Goal: Transaction & Acquisition: Book appointment/travel/reservation

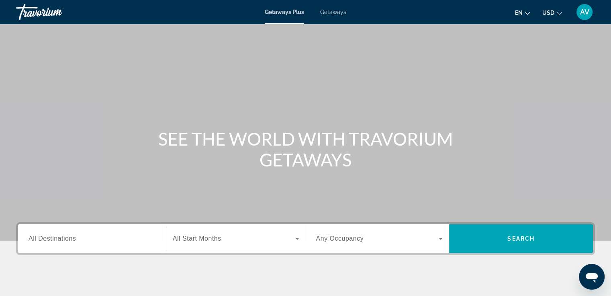
click at [334, 12] on span "Getaways" at bounding box center [333, 12] width 26 height 6
click at [51, 240] on span "All Destinations" at bounding box center [52, 238] width 47 height 7
click at [51, 240] on input "Destination All Destinations" at bounding box center [92, 239] width 127 height 10
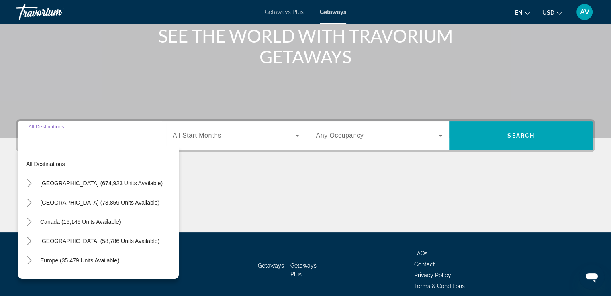
scroll to position [138, 0]
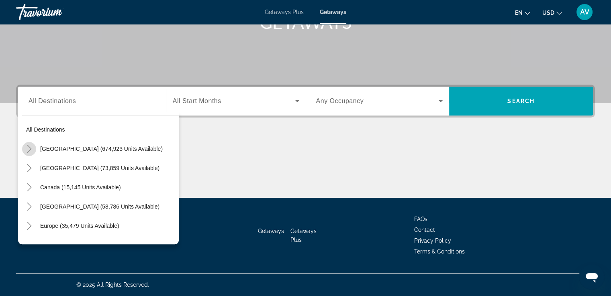
click at [27, 147] on icon "Toggle United States (674,923 units available)" at bounding box center [29, 149] width 8 height 8
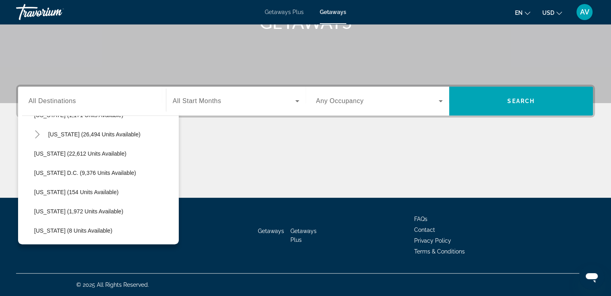
scroll to position [0, 0]
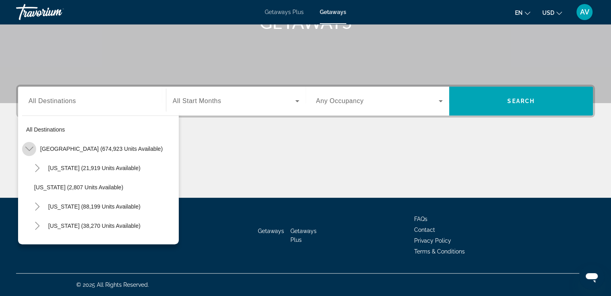
click at [29, 151] on icon "Toggle United States (674,923 units available)" at bounding box center [29, 149] width 8 height 4
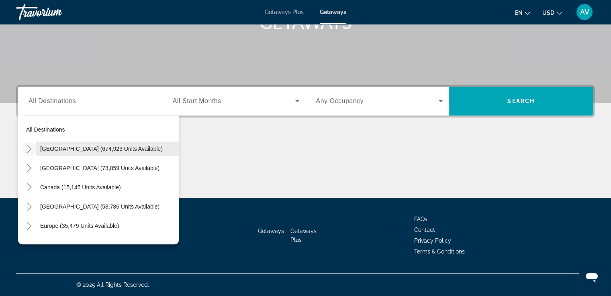
click at [62, 147] on span "[GEOGRAPHIC_DATA] (674,923 units available)" at bounding box center [101, 149] width 122 height 6
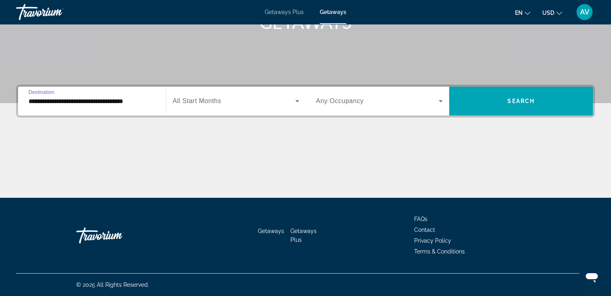
click at [40, 101] on input "**********" at bounding box center [92, 102] width 127 height 10
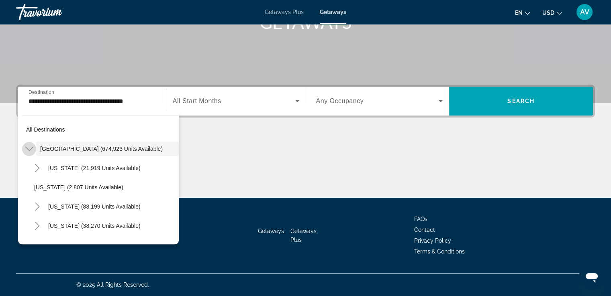
click at [29, 148] on icon "Toggle United States (674,923 units available)" at bounding box center [29, 149] width 8 height 8
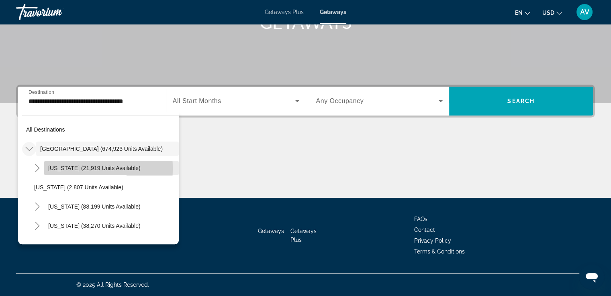
click at [47, 169] on span "Search widget" at bounding box center [111, 168] width 135 height 19
type input "**********"
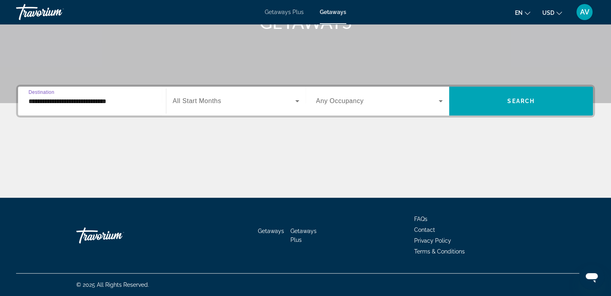
click at [39, 101] on input "**********" at bounding box center [92, 102] width 127 height 10
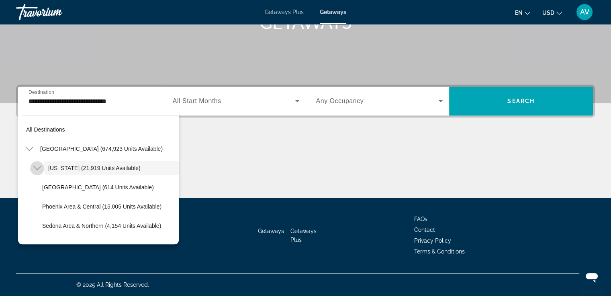
click at [37, 169] on icon "Toggle Arizona (21,919 units available)" at bounding box center [37, 168] width 8 height 8
click at [207, 103] on span "All Start Months" at bounding box center [197, 101] width 49 height 7
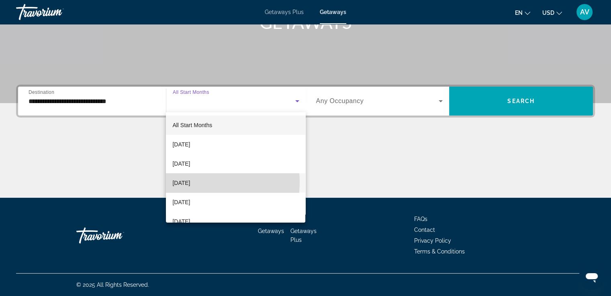
click at [190, 183] on span "[DATE]" at bounding box center [181, 183] width 18 height 10
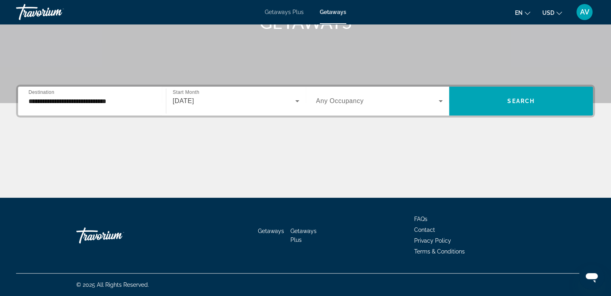
click at [350, 103] on span "Any Occupancy" at bounding box center [340, 101] width 48 height 7
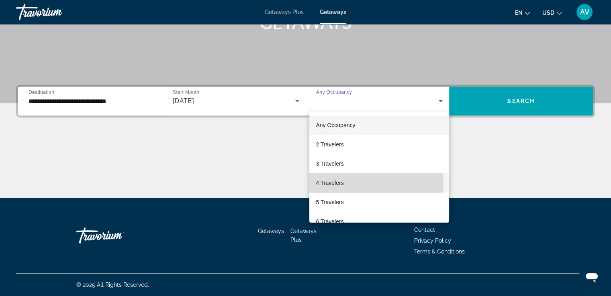
click at [336, 183] on span "4 Travelers" at bounding box center [330, 183] width 28 height 10
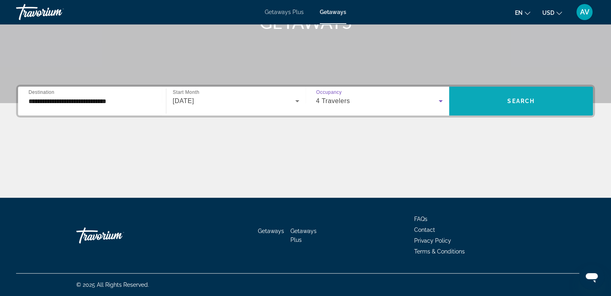
click at [476, 106] on span "Search widget" at bounding box center [521, 101] width 144 height 19
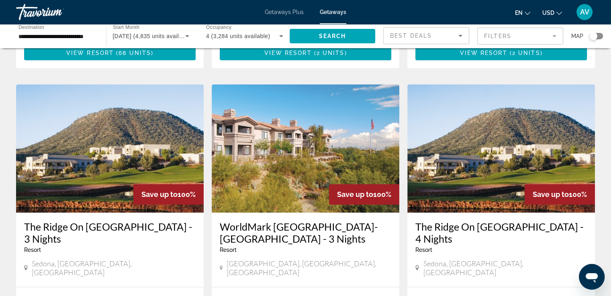
scroll to position [878, 0]
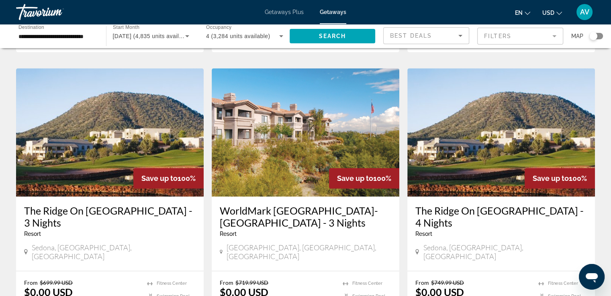
click at [275, 139] on img "Main content" at bounding box center [305, 132] width 187 height 128
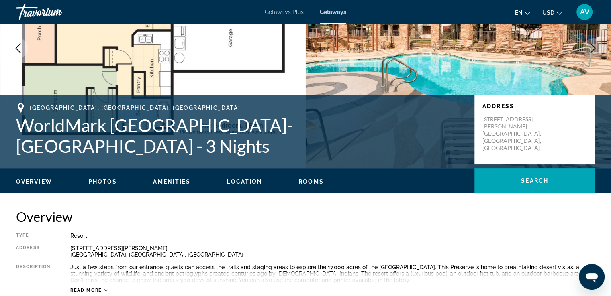
scroll to position [80, 0]
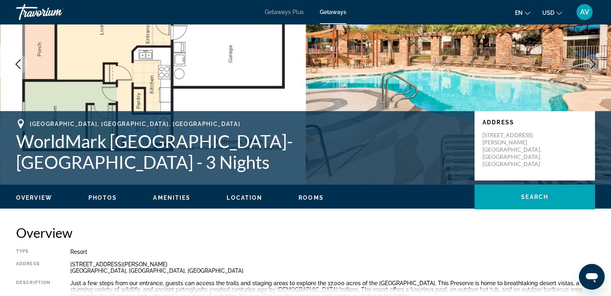
click at [106, 198] on span "Photos" at bounding box center [102, 198] width 29 height 6
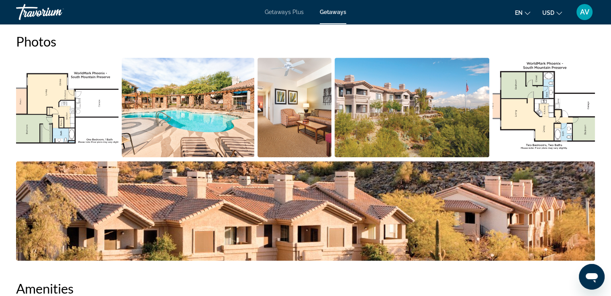
scroll to position [374, 0]
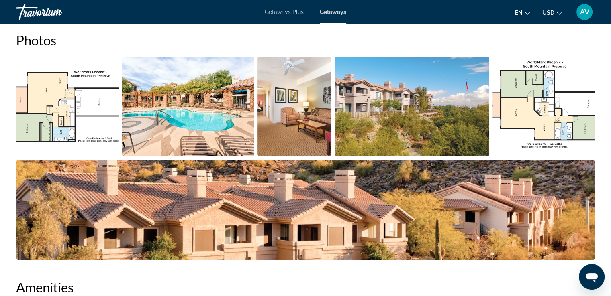
click at [580, 195] on img "Open full-screen image slider" at bounding box center [305, 210] width 579 height 100
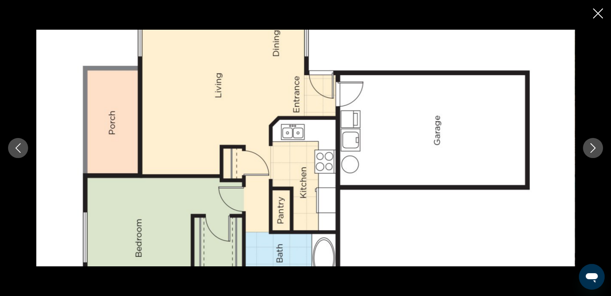
click at [594, 149] on icon "Next image" at bounding box center [593, 148] width 10 height 10
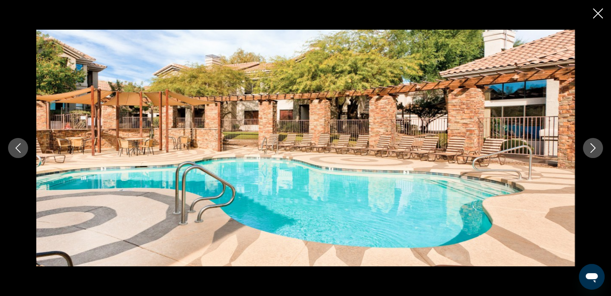
click at [594, 149] on icon "Next image" at bounding box center [593, 148] width 10 height 10
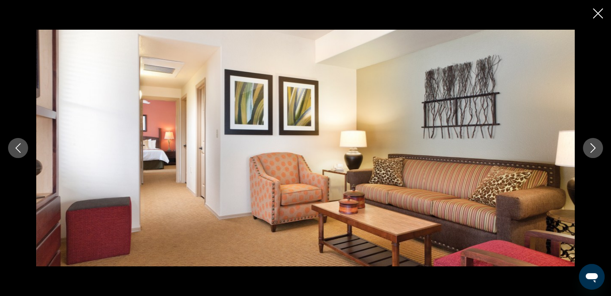
click at [594, 149] on icon "Next image" at bounding box center [593, 148] width 10 height 10
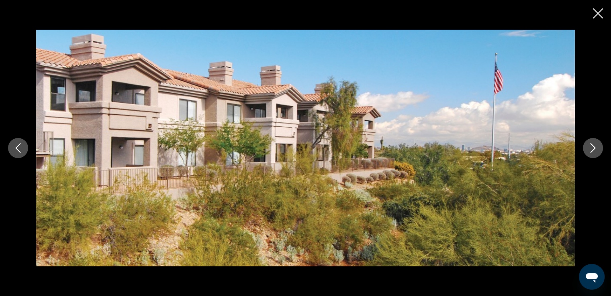
click at [588, 144] on icon "Next image" at bounding box center [593, 148] width 10 height 10
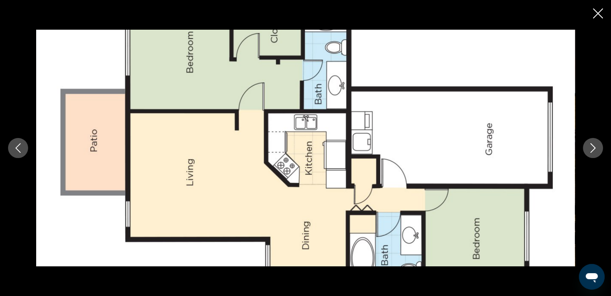
click at [588, 144] on icon "Next image" at bounding box center [593, 148] width 10 height 10
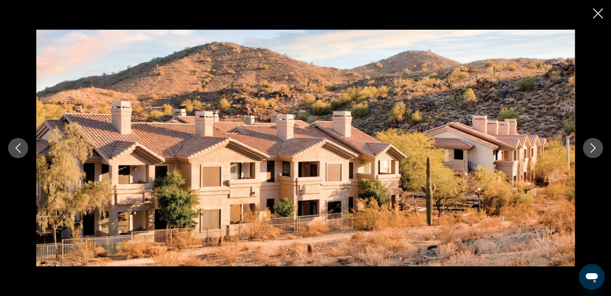
click at [588, 144] on icon "Next image" at bounding box center [593, 148] width 10 height 10
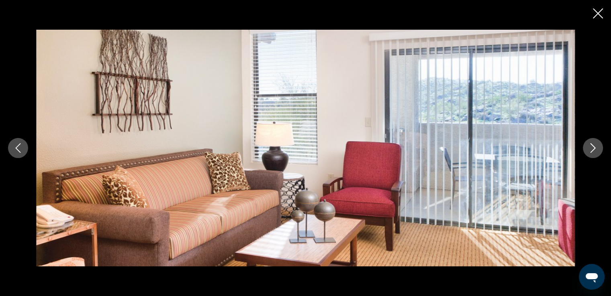
click at [588, 144] on icon "Next image" at bounding box center [593, 148] width 10 height 10
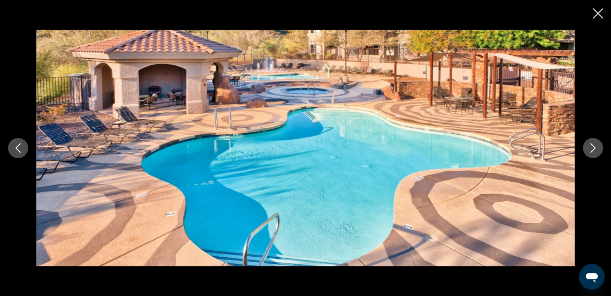
click at [588, 144] on icon "Next image" at bounding box center [593, 148] width 10 height 10
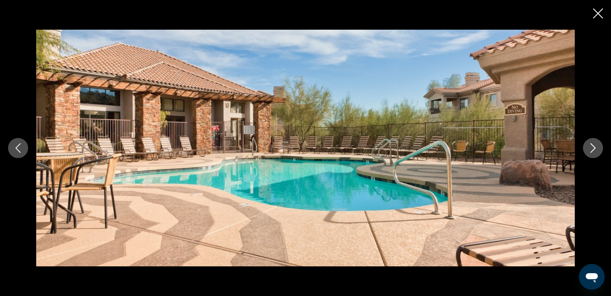
click at [588, 144] on icon "Next image" at bounding box center [593, 148] width 10 height 10
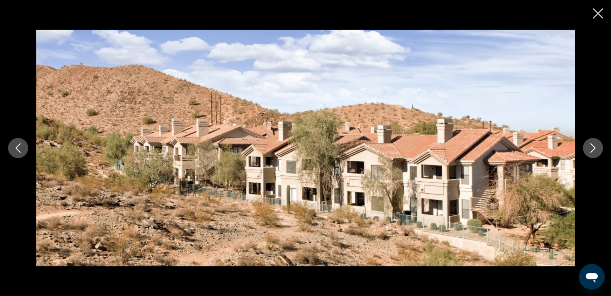
click at [588, 144] on icon "Next image" at bounding box center [593, 148] width 10 height 10
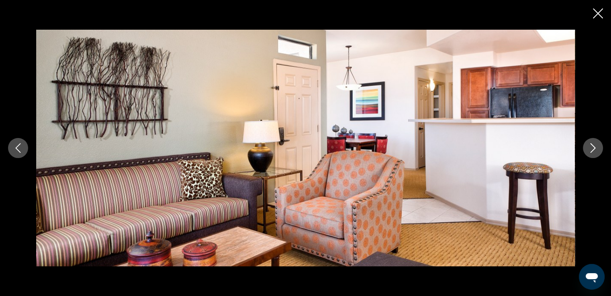
click at [593, 144] on icon "Next image" at bounding box center [593, 148] width 10 height 10
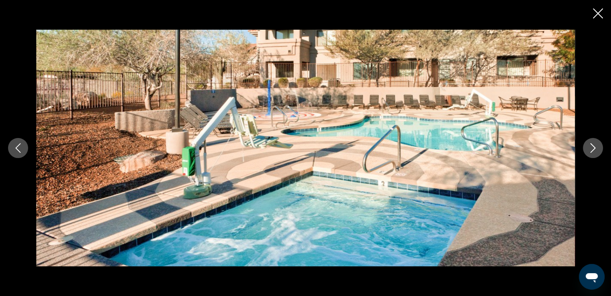
click at [593, 144] on icon "Next image" at bounding box center [593, 148] width 10 height 10
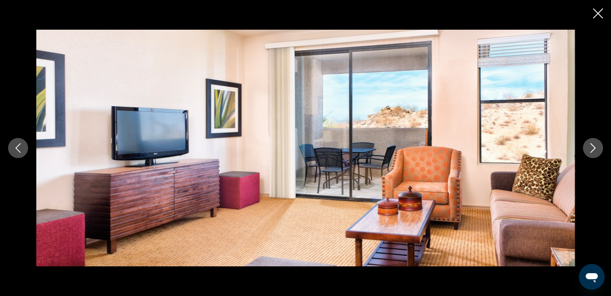
click at [593, 144] on icon "Next image" at bounding box center [593, 148] width 10 height 10
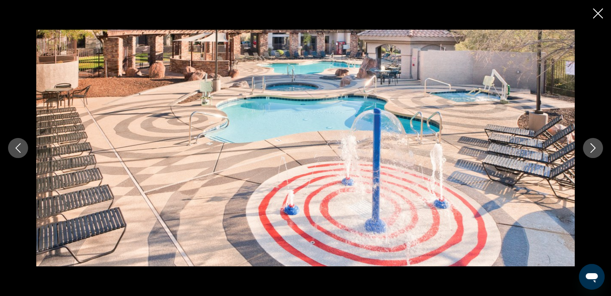
click at [593, 144] on icon "Next image" at bounding box center [593, 148] width 10 height 10
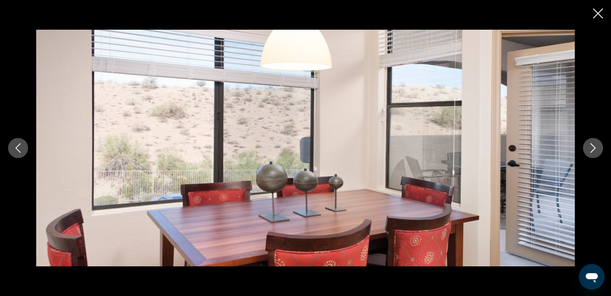
click at [593, 144] on icon "Next image" at bounding box center [593, 148] width 10 height 10
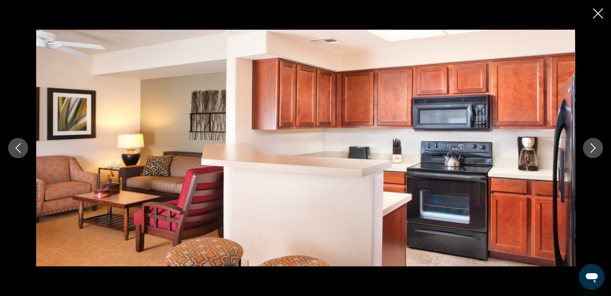
click at [593, 144] on icon "Next image" at bounding box center [593, 148] width 10 height 10
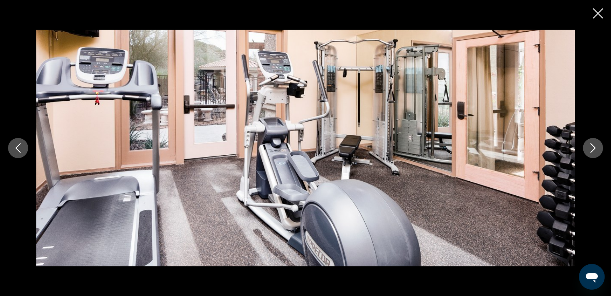
click at [593, 144] on icon "Next image" at bounding box center [593, 148] width 10 height 10
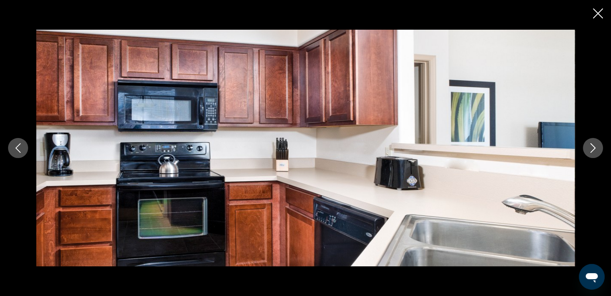
click at [593, 144] on icon "Next image" at bounding box center [593, 148] width 10 height 10
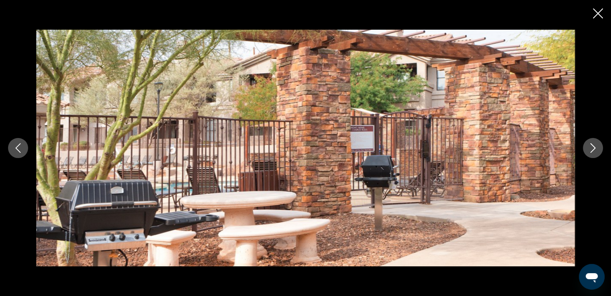
click at [593, 144] on icon "Next image" at bounding box center [593, 148] width 10 height 10
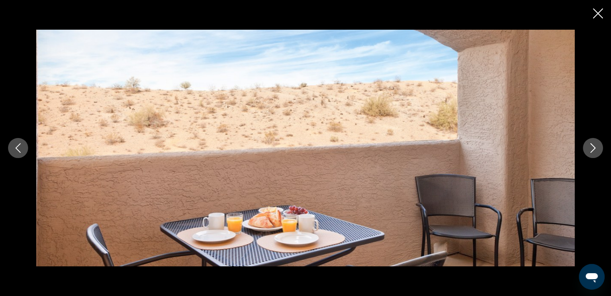
click at [593, 144] on icon "Next image" at bounding box center [593, 148] width 10 height 10
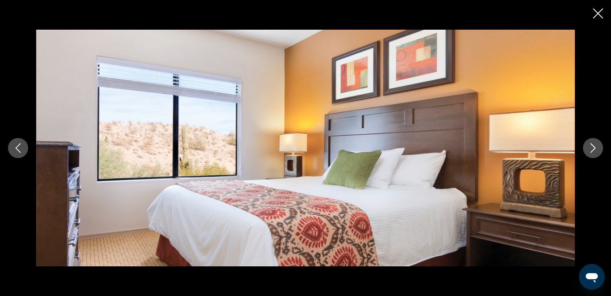
click at [593, 144] on icon "Next image" at bounding box center [593, 148] width 10 height 10
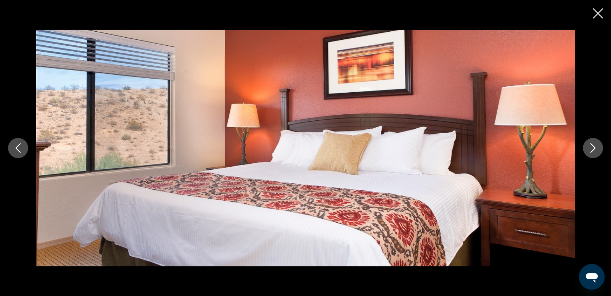
click at [593, 144] on icon "Next image" at bounding box center [593, 148] width 10 height 10
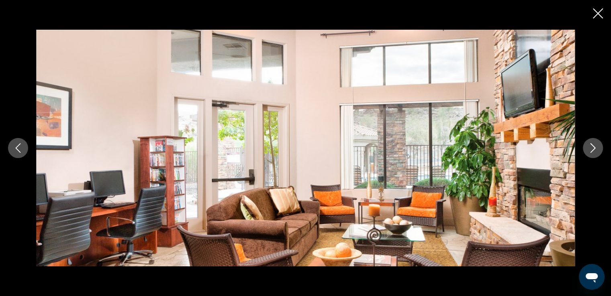
click at [598, 15] on icon "Close slideshow" at bounding box center [598, 13] width 10 height 10
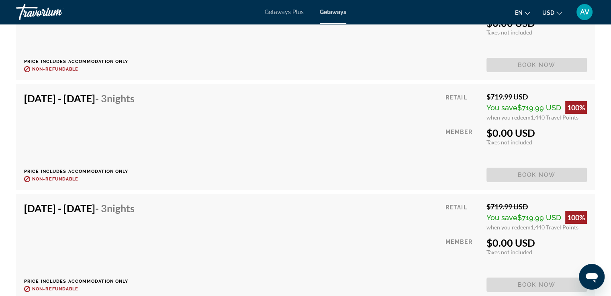
scroll to position [2895, 0]
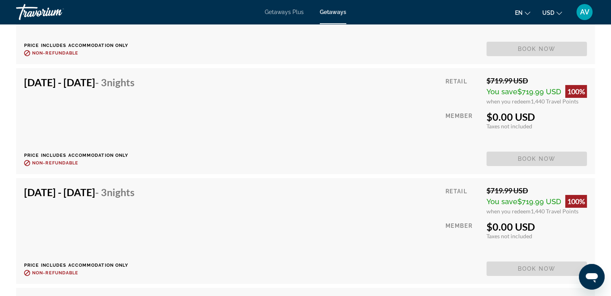
click at [284, 12] on span "Getaways Plus" at bounding box center [284, 12] width 39 height 6
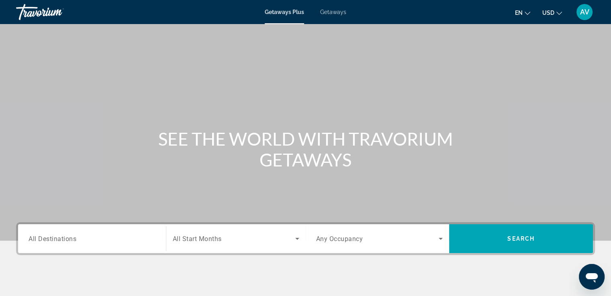
click at [37, 233] on div "Search widget" at bounding box center [92, 239] width 127 height 23
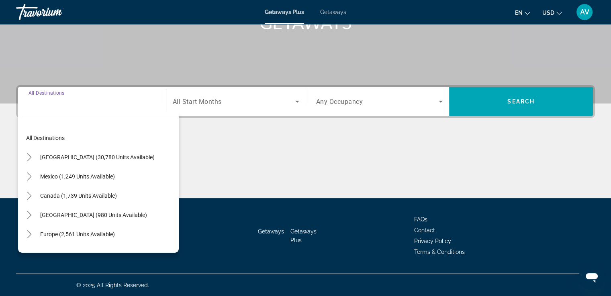
scroll to position [138, 0]
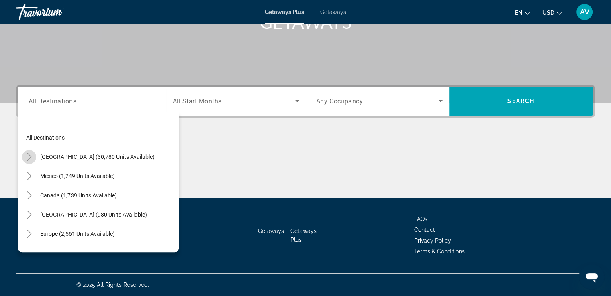
click at [29, 155] on icon "Toggle United States (30,780 units available)" at bounding box center [29, 157] width 4 height 8
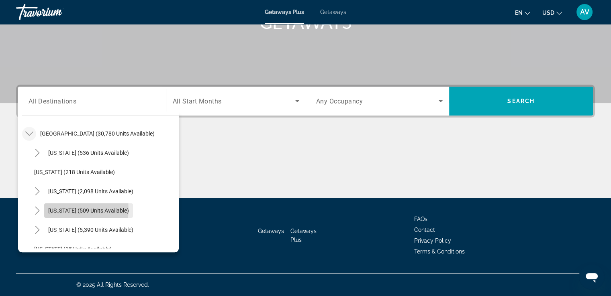
click at [64, 209] on span "[US_STATE] (509 units available)" at bounding box center [88, 211] width 81 height 6
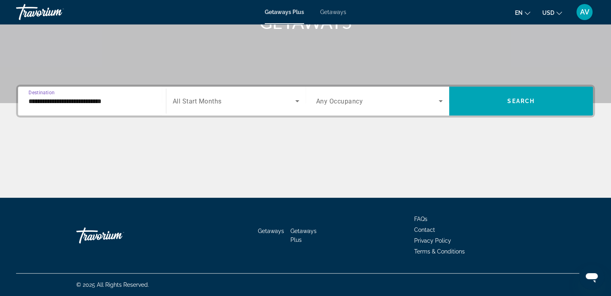
click at [47, 102] on input "**********" at bounding box center [92, 102] width 127 height 10
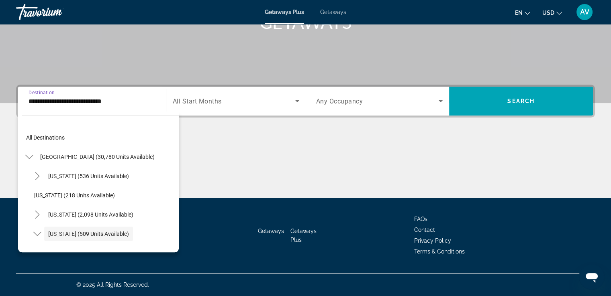
scroll to position [48, 0]
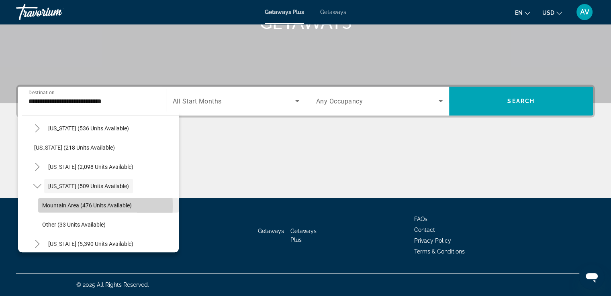
click at [53, 205] on span "Mountain Area (476 units available)" at bounding box center [87, 205] width 90 height 6
type input "**********"
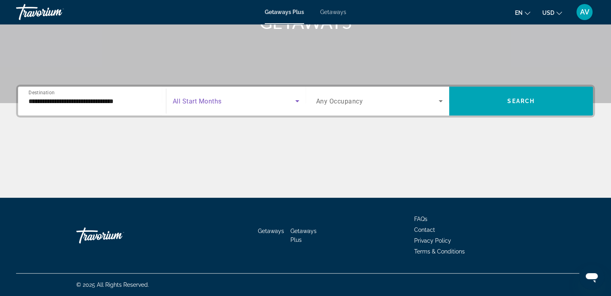
click at [292, 102] on icon "Search widget" at bounding box center [297, 101] width 10 height 10
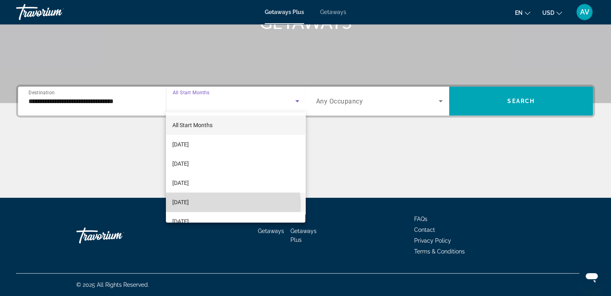
click at [233, 204] on mat-option "[DATE]" at bounding box center [235, 202] width 139 height 19
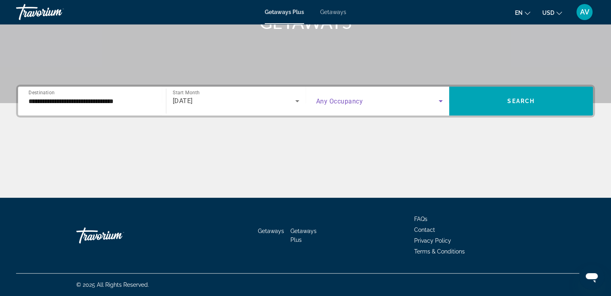
click at [440, 100] on icon "Search widget" at bounding box center [440, 101] width 4 height 2
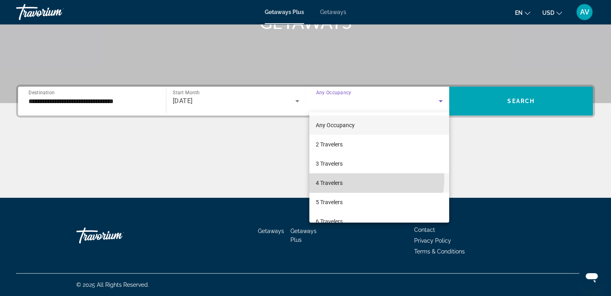
click at [355, 179] on mat-option "4 Travelers" at bounding box center [379, 182] width 140 height 19
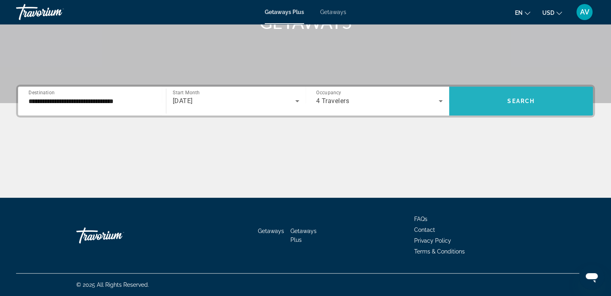
click at [495, 108] on span "Search widget" at bounding box center [521, 101] width 144 height 19
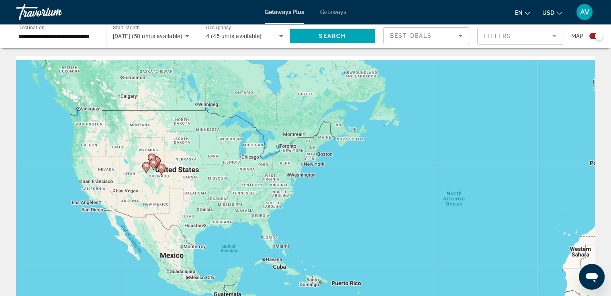
click at [159, 161] on icon "Main content" at bounding box center [155, 162] width 7 height 10
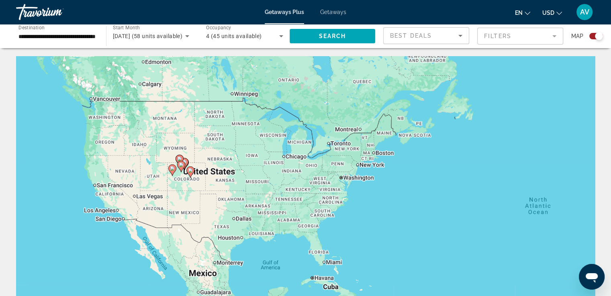
click at [160, 161] on div "To activate drag with keyboard, press Alt + Enter. Once in keyboard drag state,…" at bounding box center [305, 176] width 579 height 241
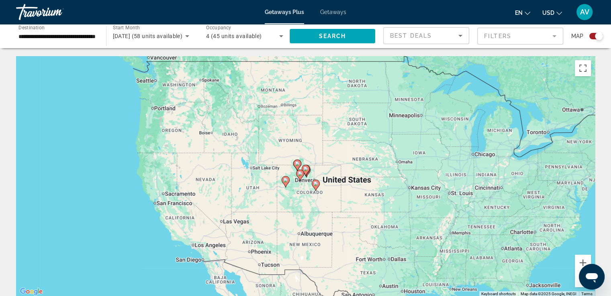
click at [297, 193] on div "To activate drag with keyboard, press Alt + Enter. Once in keyboard drag state,…" at bounding box center [305, 176] width 579 height 241
click at [294, 190] on div "To activate drag with keyboard, press Alt + Enter. Once in keyboard drag state,…" at bounding box center [305, 176] width 579 height 241
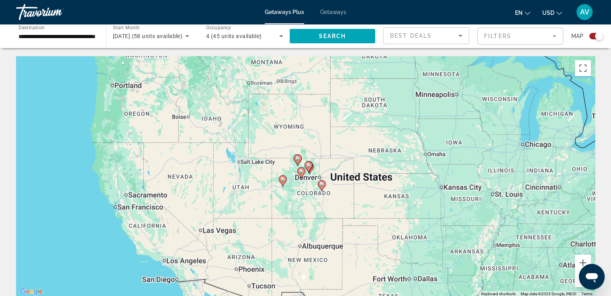
click at [294, 188] on div "To activate drag with keyboard, press Alt + Enter. Once in keyboard drag state,…" at bounding box center [305, 176] width 579 height 241
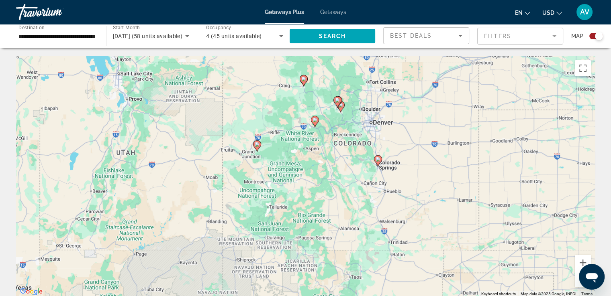
click at [257, 144] on image "Main content" at bounding box center [257, 144] width 5 height 5
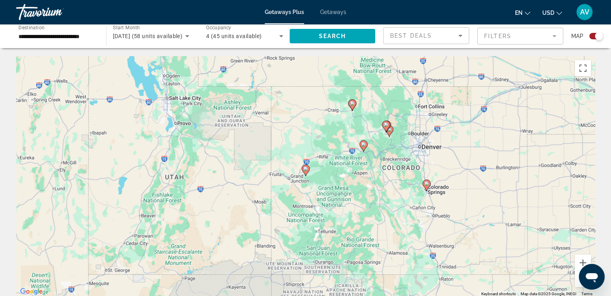
click at [307, 172] on icon "Main content" at bounding box center [305, 170] width 7 height 10
type input "**********"
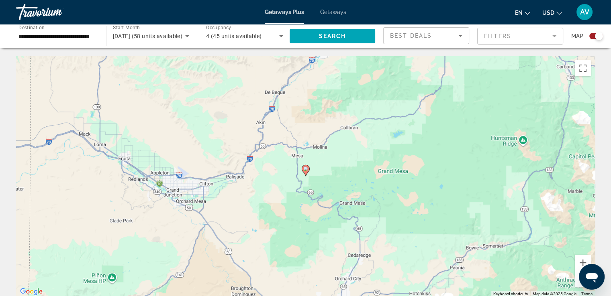
click at [304, 172] on icon "Main content" at bounding box center [305, 170] width 7 height 10
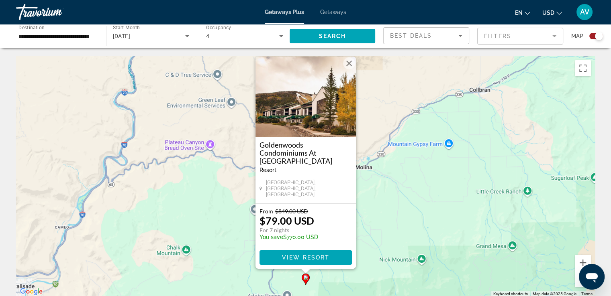
click at [410, 218] on div "To navigate, press the arrow keys. To activate drag with keyboard, press Alt + …" at bounding box center [305, 176] width 579 height 241
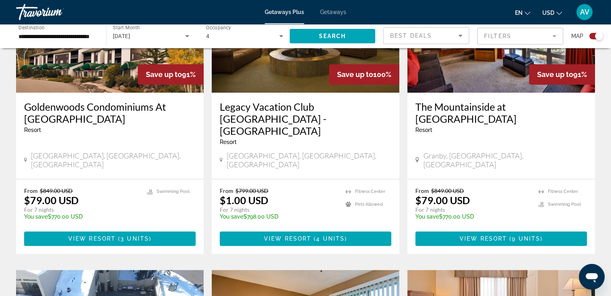
scroll to position [361, 0]
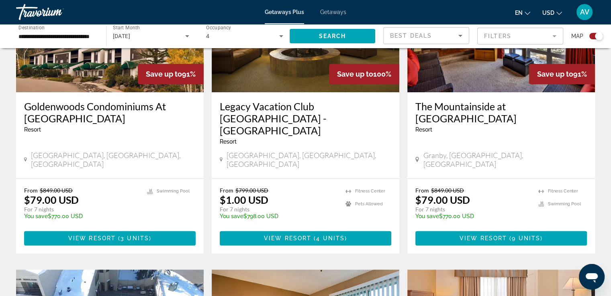
click at [499, 126] on div "Resort - This is an adults only resort" at bounding box center [500, 129] width 171 height 6
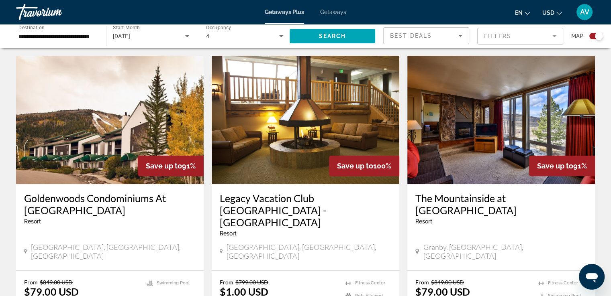
scroll to position [269, 0]
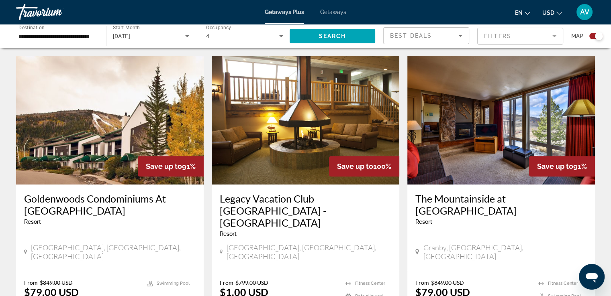
click at [107, 161] on img "Main content" at bounding box center [109, 120] width 187 height 128
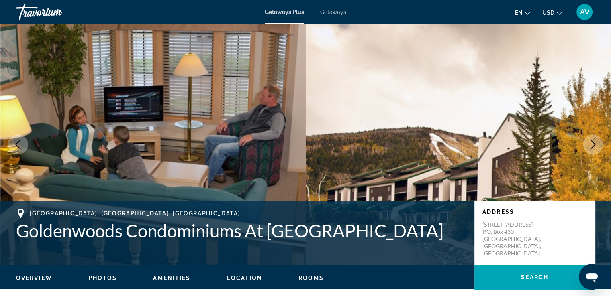
click at [588, 147] on icon "Next image" at bounding box center [593, 145] width 10 height 10
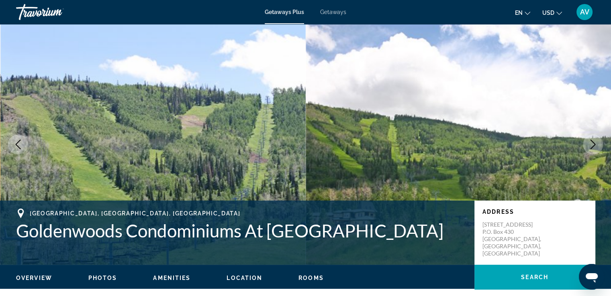
click at [548, 165] on img "Main content" at bounding box center [459, 144] width 306 height 241
click at [591, 152] on button "Next image" at bounding box center [593, 145] width 20 height 20
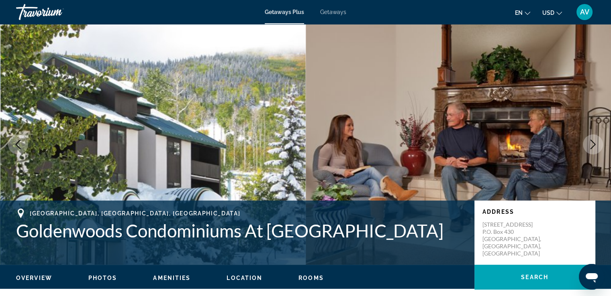
click at [591, 151] on button "Next image" at bounding box center [593, 145] width 20 height 20
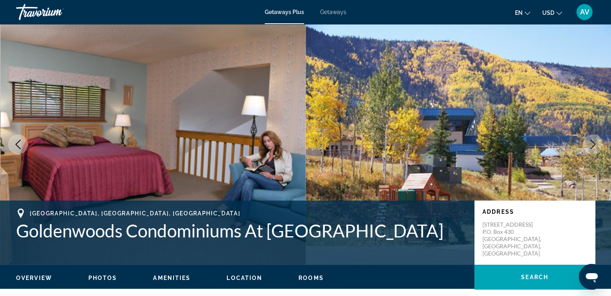
click at [585, 154] on img "Main content" at bounding box center [459, 144] width 306 height 241
click at [592, 147] on icon "Next image" at bounding box center [592, 145] width 5 height 10
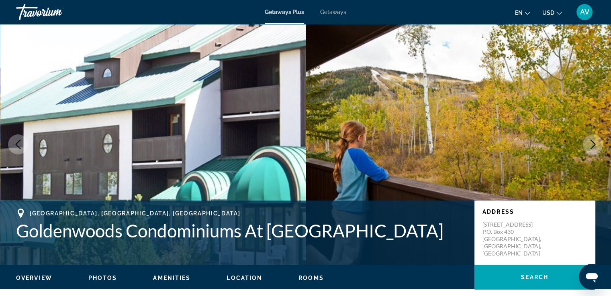
click at [595, 156] on img "Main content" at bounding box center [459, 144] width 306 height 241
click at [591, 151] on button "Next image" at bounding box center [593, 145] width 20 height 20
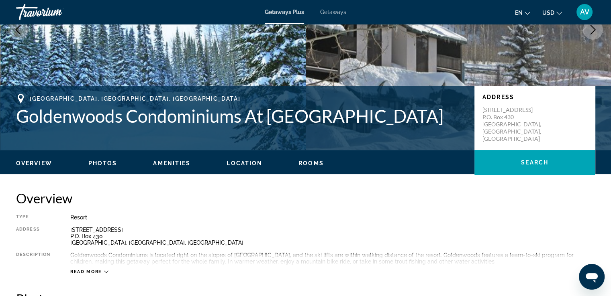
scroll to position [106, 0]
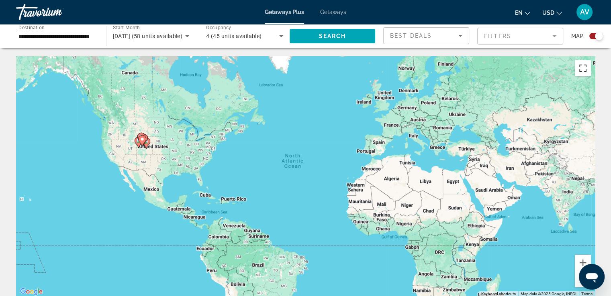
click at [586, 68] on button "Toggle fullscreen view" at bounding box center [583, 68] width 16 height 16
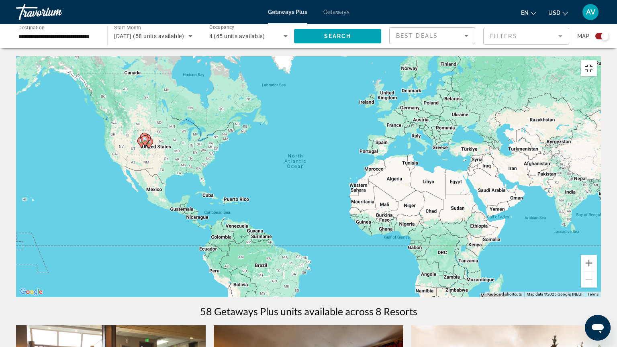
click at [597, 60] on button "Toggle fullscreen view" at bounding box center [589, 68] width 16 height 16
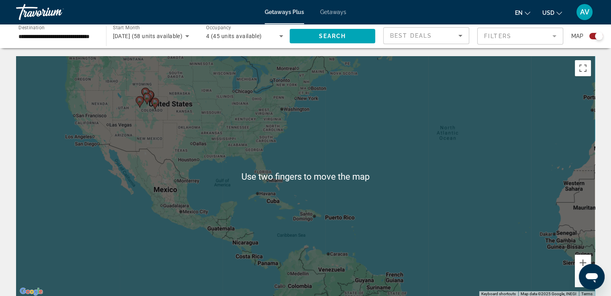
click at [293, 186] on div "To activate drag with keyboard, press Alt + Enter. Once in keyboard drag state,…" at bounding box center [305, 176] width 579 height 241
click at [149, 101] on icon "Main content" at bounding box center [147, 98] width 8 height 11
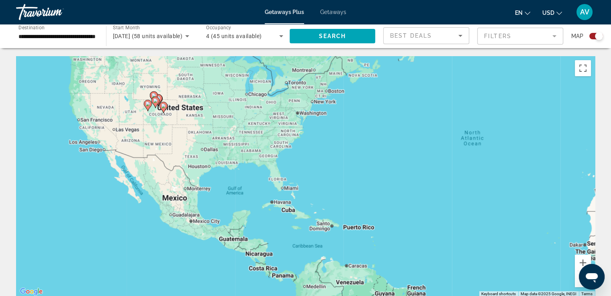
click at [143, 104] on div "To activate drag with keyboard, press Alt + Enter. Once in keyboard drag state,…" at bounding box center [305, 176] width 579 height 241
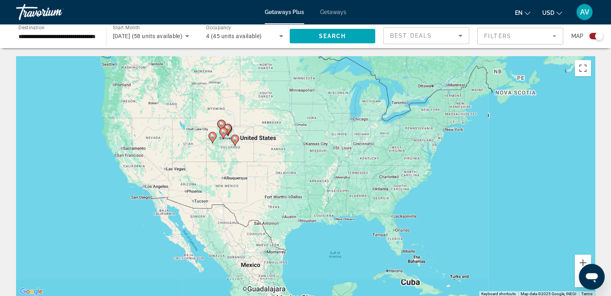
click at [144, 101] on div "To activate drag with keyboard, press Alt + Enter. Once in keyboard drag state,…" at bounding box center [305, 176] width 579 height 241
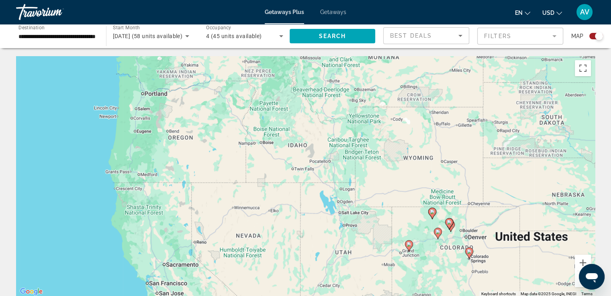
click at [440, 235] on icon "Main content" at bounding box center [438, 233] width 8 height 11
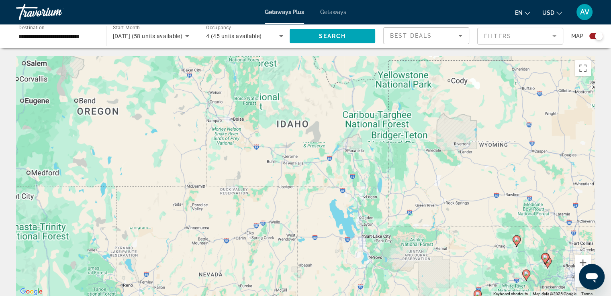
click at [442, 232] on div "To activate drag with keyboard, press Alt + Enter. Once in keyboard drag state,…" at bounding box center [305, 176] width 579 height 241
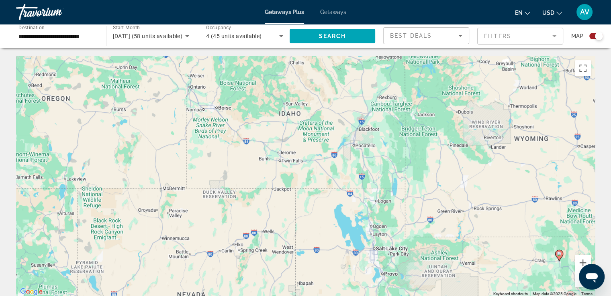
click at [389, 160] on div "To activate drag with keyboard, press Alt + Enter. Once in keyboard drag state,…" at bounding box center [305, 176] width 579 height 241
click at [363, 202] on div "To activate drag with keyboard, press Alt + Enter. Once in keyboard drag state,…" at bounding box center [305, 176] width 579 height 241
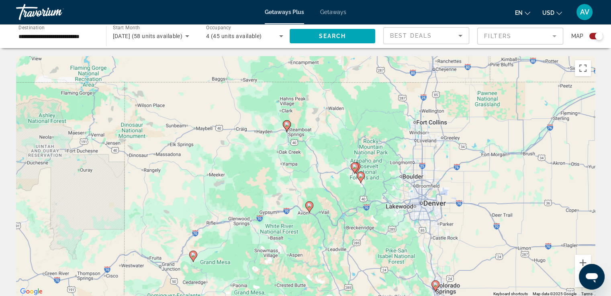
click at [363, 180] on gmp-advanced-marker "Main content" at bounding box center [361, 177] width 8 height 12
type input "**********"
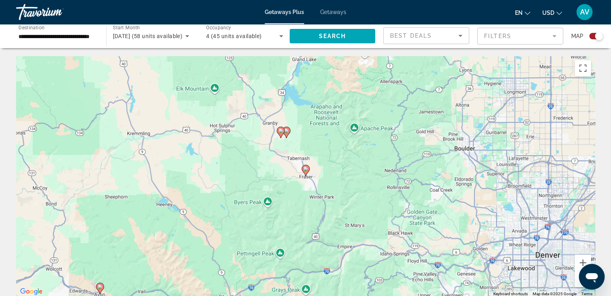
click at [307, 169] on image "Main content" at bounding box center [305, 169] width 5 height 5
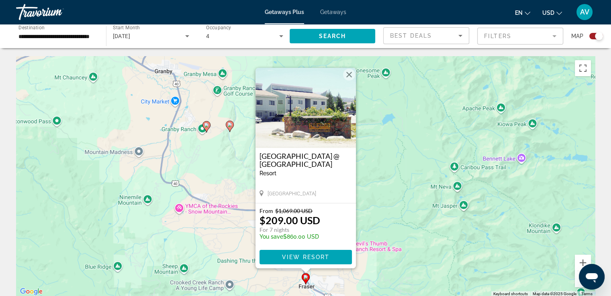
click at [385, 180] on div "To navigate, press the arrow keys. To activate drag with keyboard, press Alt + …" at bounding box center [305, 176] width 579 height 241
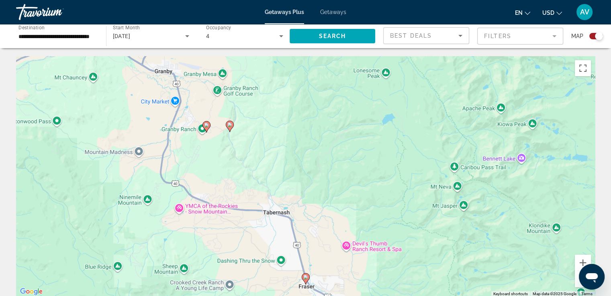
click at [231, 125] on div "To activate drag with keyboard, press Alt + Enter. Once in keyboard drag state,…" at bounding box center [305, 176] width 579 height 241
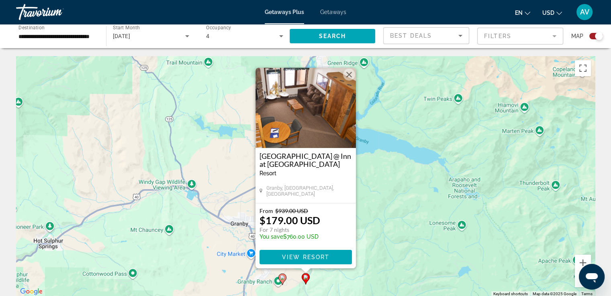
click at [379, 149] on div "To activate drag with keyboard, press Alt + Enter. Once in keyboard drag state,…" at bounding box center [305, 176] width 579 height 241
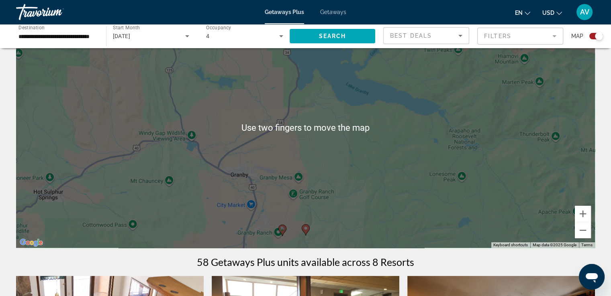
scroll to position [51, 0]
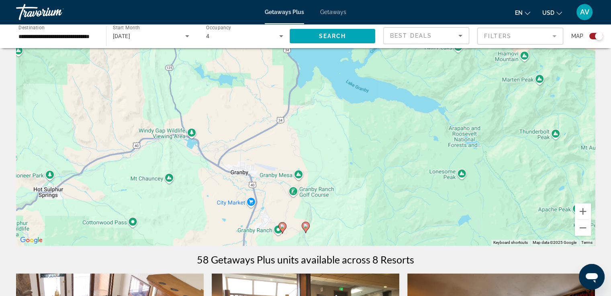
click at [282, 226] on div "To activate drag with keyboard, press Alt + Enter. Once in keyboard drag state,…" at bounding box center [305, 125] width 579 height 241
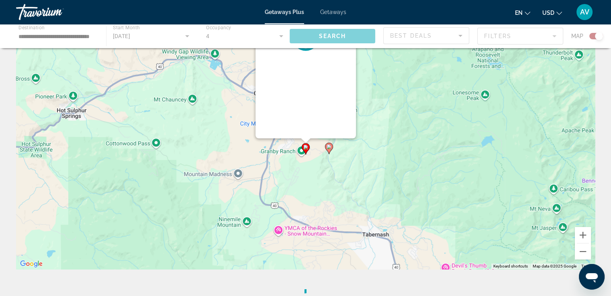
scroll to position [0, 0]
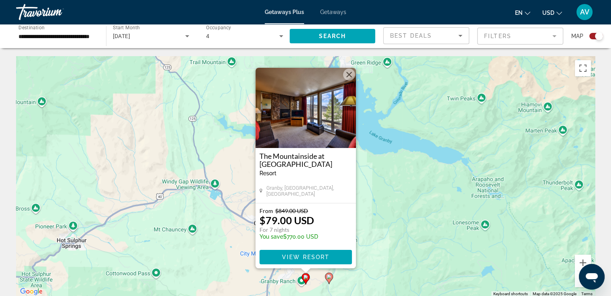
click at [376, 164] on div "To activate drag with keyboard, press Alt + Enter. Once in keyboard drag state,…" at bounding box center [305, 176] width 579 height 241
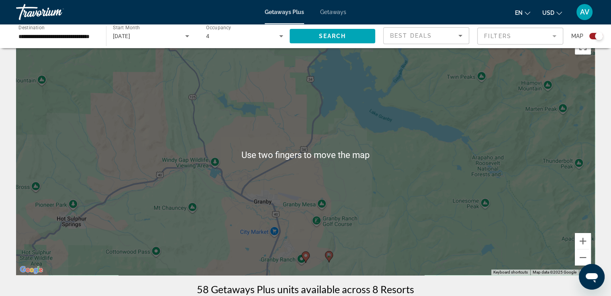
scroll to position [23, 0]
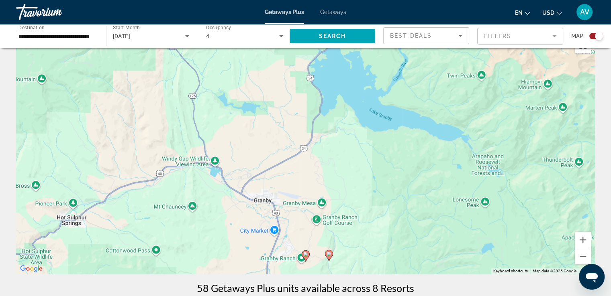
click at [329, 253] on div "To activate drag with keyboard, press Alt + Enter. Once in keyboard drag state,…" at bounding box center [305, 153] width 579 height 241
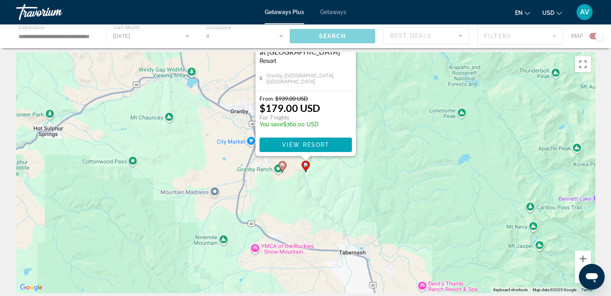
scroll to position [0, 0]
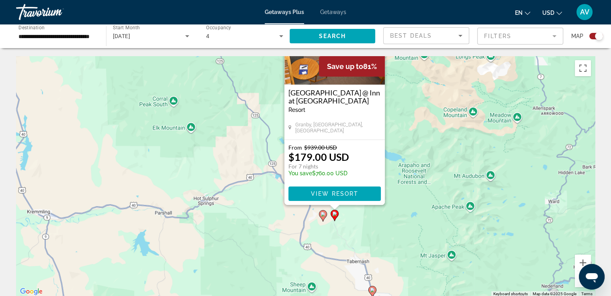
click at [321, 236] on div "To activate drag with keyboard, press Alt + Enter. Once in keyboard drag state,…" at bounding box center [305, 176] width 579 height 241
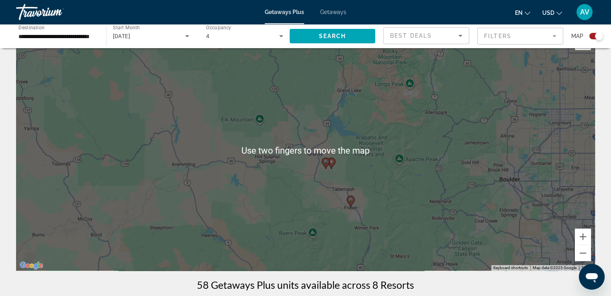
scroll to position [29, 0]
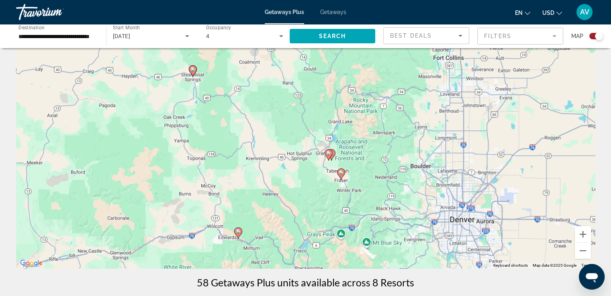
click at [238, 231] on image "Main content" at bounding box center [238, 231] width 5 height 5
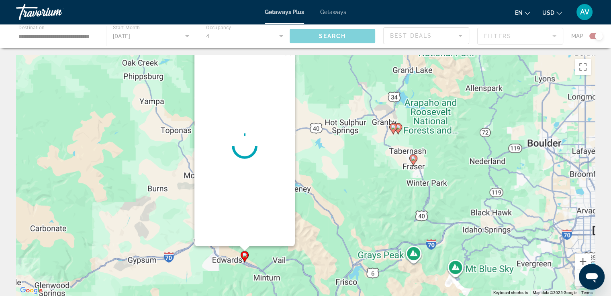
scroll to position [0, 0]
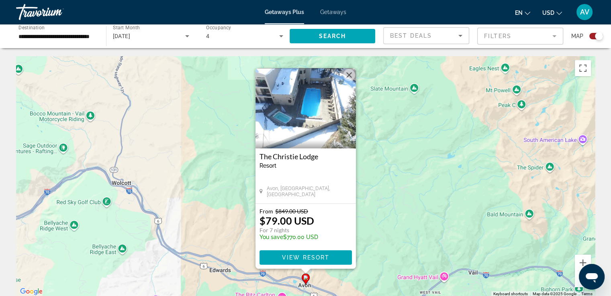
click at [389, 173] on div "To navigate, press the arrow keys. To activate drag with keyboard, press Alt + …" at bounding box center [305, 176] width 579 height 241
click at [386, 173] on div "To navigate, press the arrow keys. To activate drag with keyboard, press Alt + …" at bounding box center [305, 176] width 579 height 241
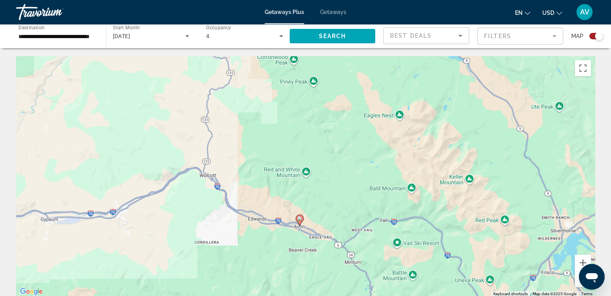
click at [336, 15] on span "Getaways" at bounding box center [333, 12] width 26 height 6
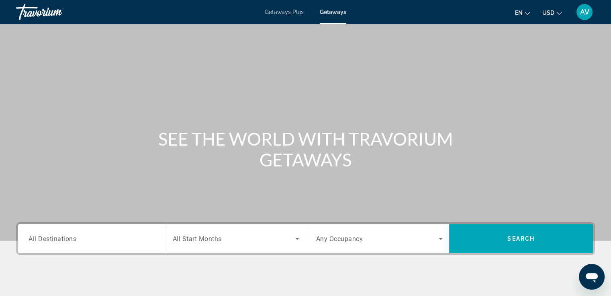
click at [62, 243] on div "Destination All Destinations" at bounding box center [92, 239] width 127 height 23
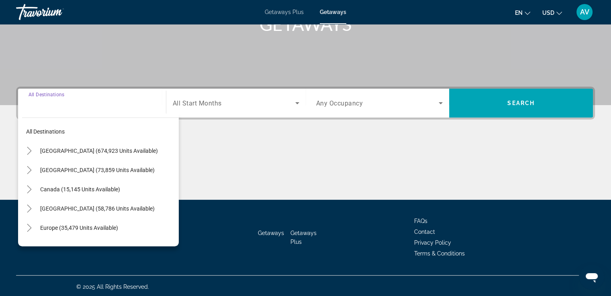
scroll to position [138, 0]
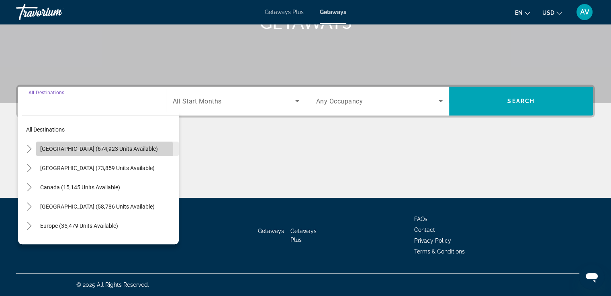
click at [104, 151] on span "[GEOGRAPHIC_DATA] (674,923 units available)" at bounding box center [99, 149] width 118 height 6
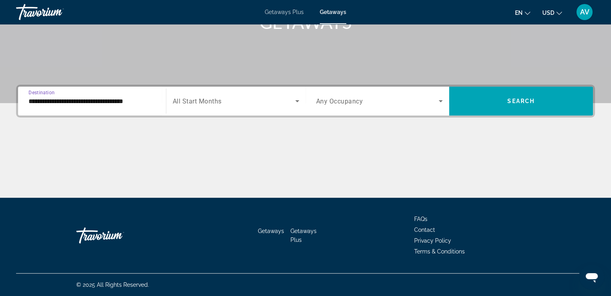
click at [98, 104] on input "**********" at bounding box center [92, 102] width 127 height 10
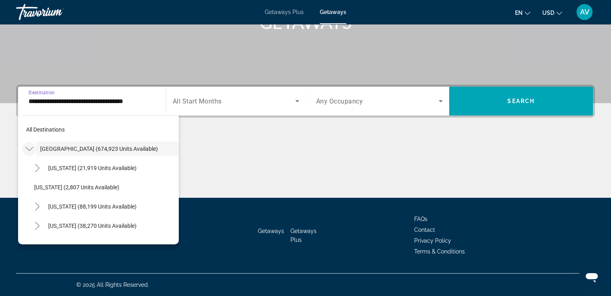
click at [33, 150] on icon "Toggle United States (674,923 units available)" at bounding box center [29, 149] width 8 height 8
click at [33, 151] on mat-icon "Toggle United States (674,923 units available)" at bounding box center [29, 149] width 14 height 14
click at [35, 224] on icon "Toggle Colorado (38,270 units available)" at bounding box center [37, 226] width 8 height 8
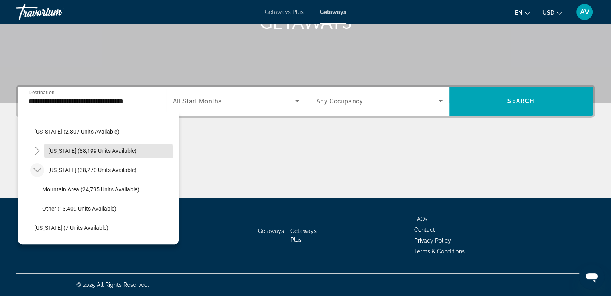
scroll to position [57, 0]
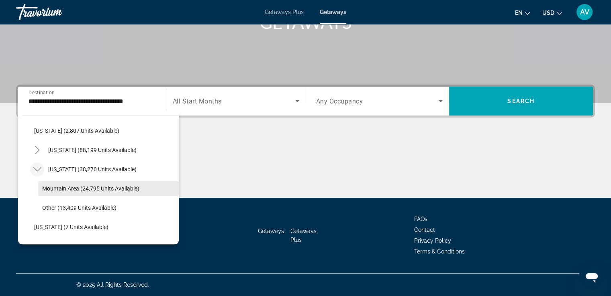
click at [64, 192] on span "Search widget" at bounding box center [108, 188] width 141 height 19
type input "**********"
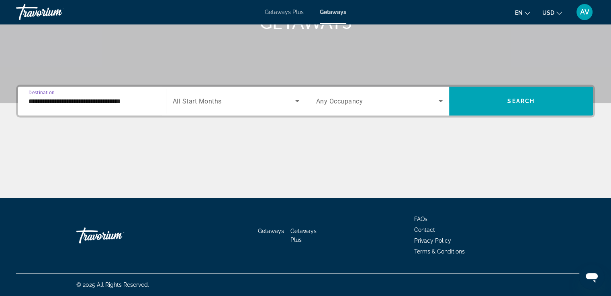
click at [289, 104] on span "Search widget" at bounding box center [234, 101] width 122 height 10
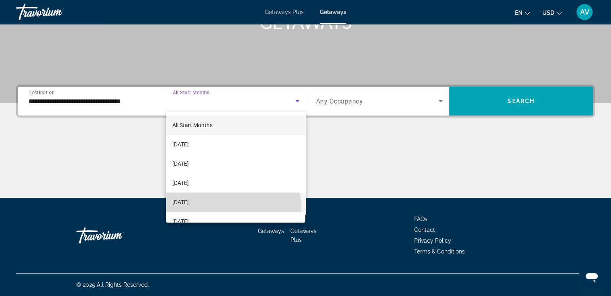
click at [214, 208] on mat-option "[DATE]" at bounding box center [235, 202] width 139 height 19
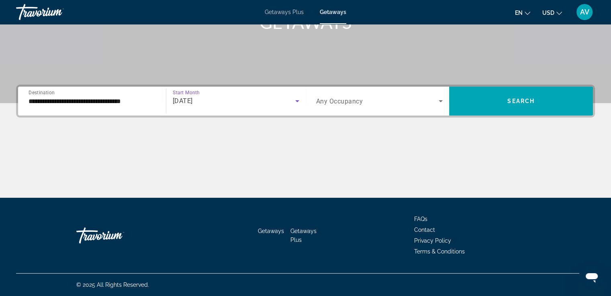
click at [337, 111] on div "Search widget" at bounding box center [379, 101] width 127 height 22
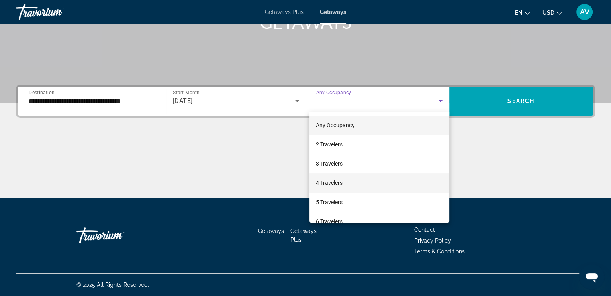
click at [338, 184] on span "4 Travelers" at bounding box center [329, 183] width 27 height 10
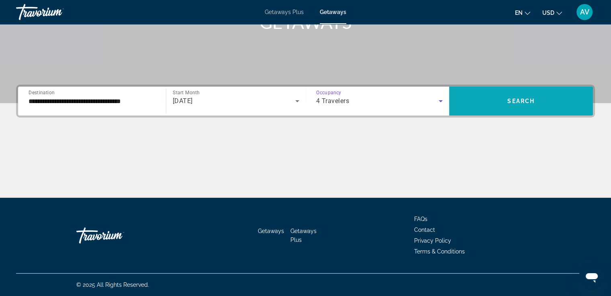
click at [487, 108] on span "Search widget" at bounding box center [521, 101] width 144 height 19
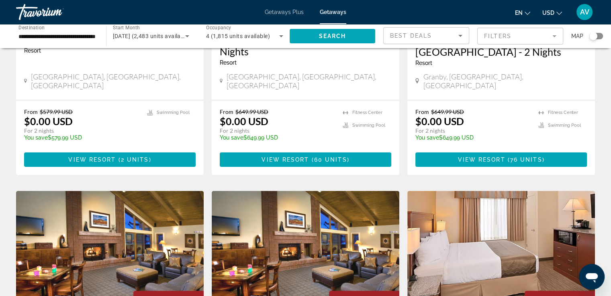
scroll to position [178, 0]
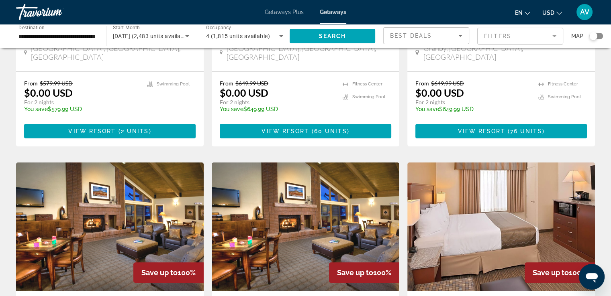
click at [421, 246] on img "Main content" at bounding box center [500, 227] width 187 height 128
click at [0, 0] on div at bounding box center [0, 0] width 0 height 0
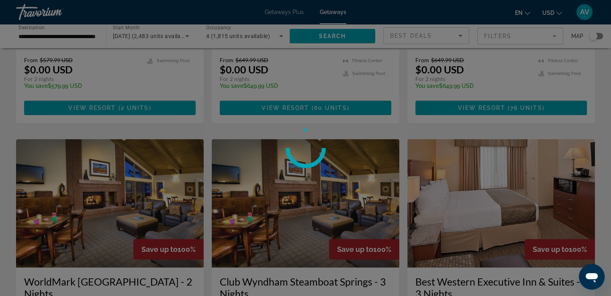
scroll to position [234, 0]
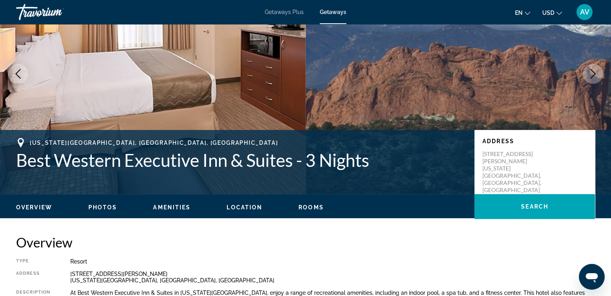
scroll to position [69, 0]
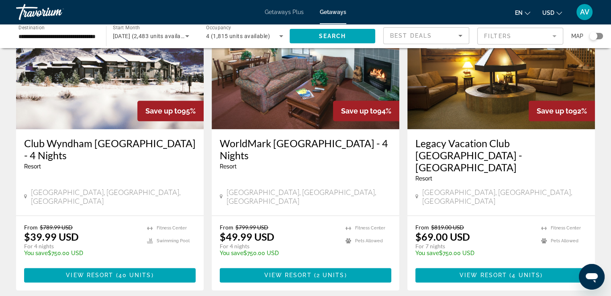
scroll to position [964, 0]
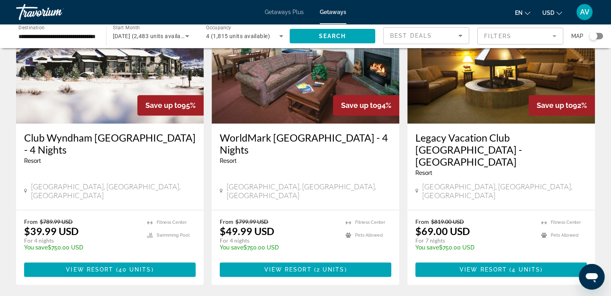
click at [104, 158] on div "Resort - This is an adults only resort" at bounding box center [109, 161] width 171 height 6
click at [111, 267] on span "View Resort" at bounding box center [89, 270] width 47 height 6
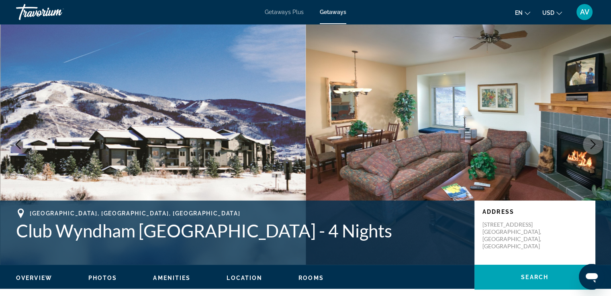
click at [590, 147] on icon "Next image" at bounding box center [593, 145] width 10 height 10
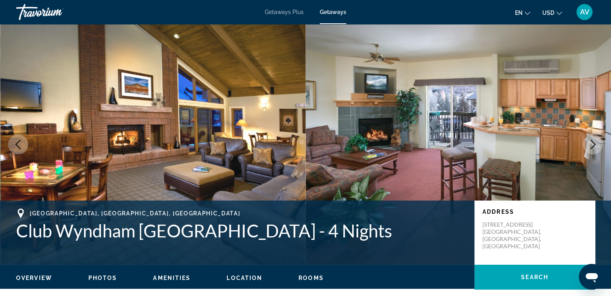
click at [590, 147] on icon "Next image" at bounding box center [593, 145] width 10 height 10
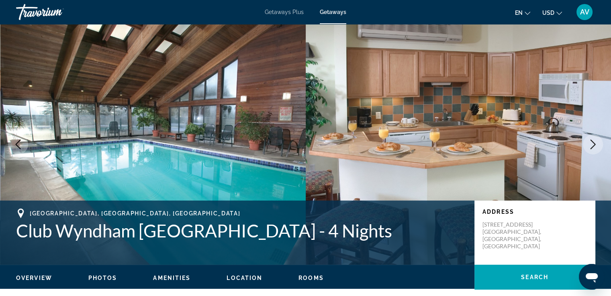
click at [590, 147] on icon "Next image" at bounding box center [593, 145] width 10 height 10
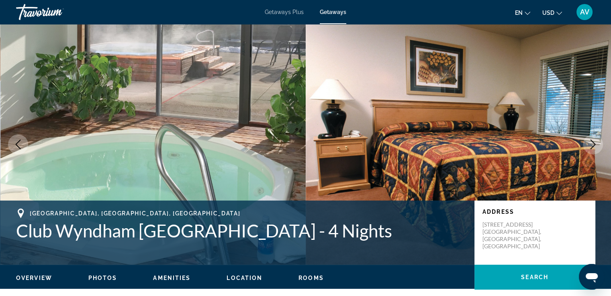
click at [590, 147] on icon "Next image" at bounding box center [593, 145] width 10 height 10
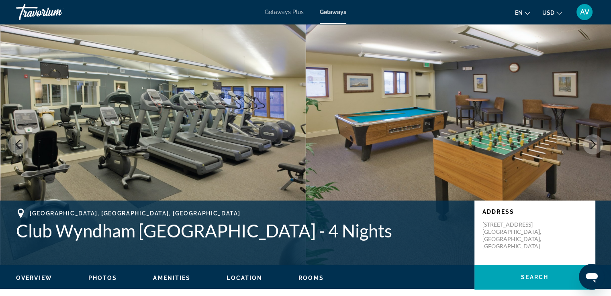
click at [590, 147] on icon "Next image" at bounding box center [593, 145] width 10 height 10
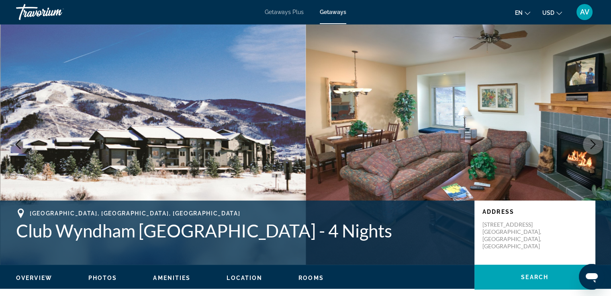
click at [334, 11] on span "Getaways" at bounding box center [333, 12] width 26 height 6
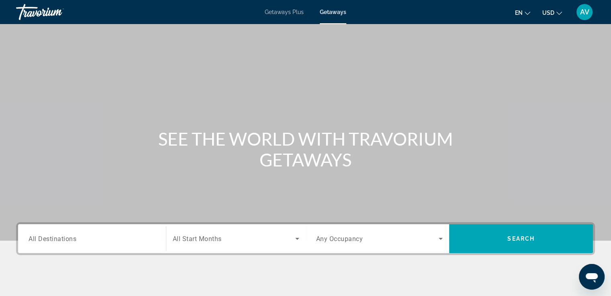
click at [35, 239] on span "All Destinations" at bounding box center [53, 239] width 48 height 8
click at [35, 239] on input "Destination All Destinations" at bounding box center [92, 239] width 127 height 10
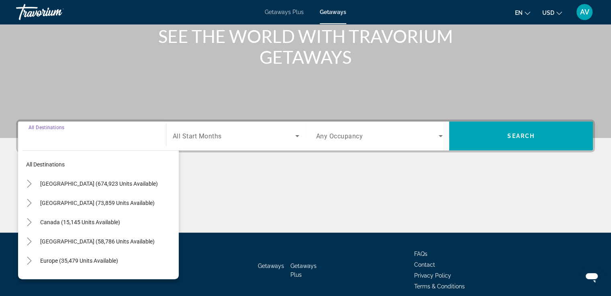
scroll to position [138, 0]
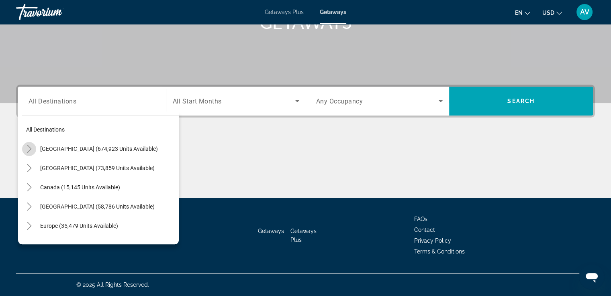
click at [29, 148] on icon "Toggle United States (674,923 units available)" at bounding box center [29, 149] width 8 height 8
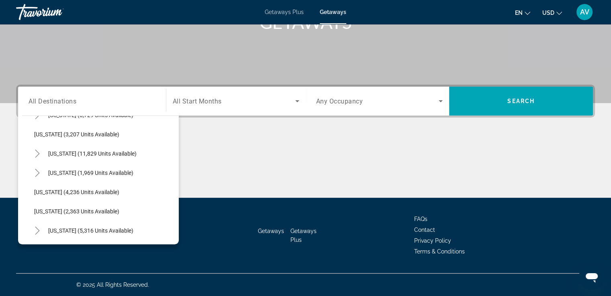
scroll to position [349, 0]
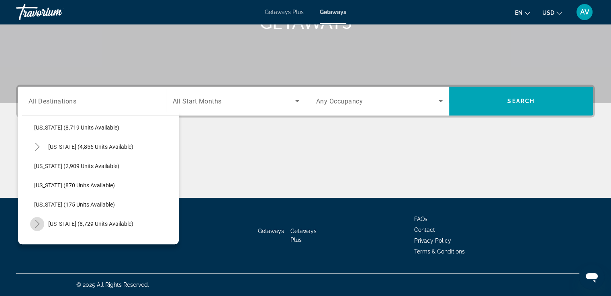
click at [38, 224] on icon "Toggle Missouri (8,729 units available)" at bounding box center [37, 224] width 4 height 8
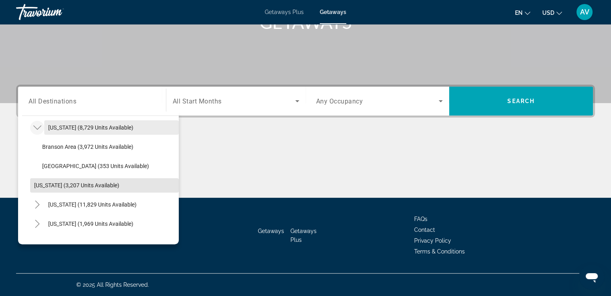
scroll to position [444, 0]
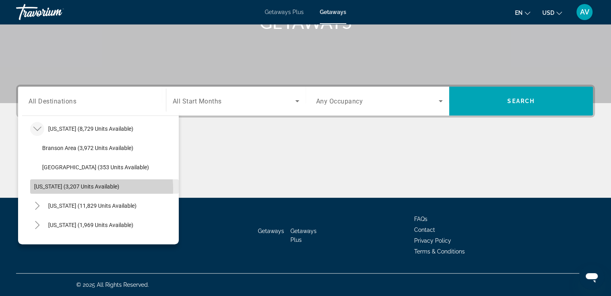
click at [84, 188] on span "[US_STATE] (3,207 units available)" at bounding box center [76, 186] width 85 height 6
type input "**********"
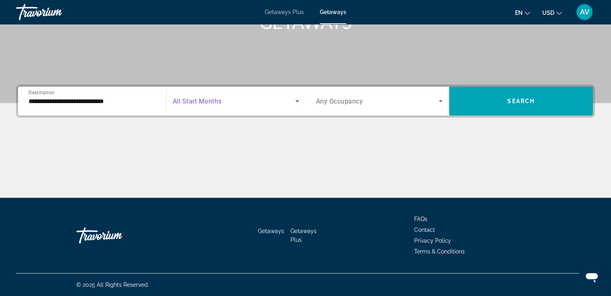
click at [296, 100] on icon "Search widget" at bounding box center [297, 101] width 4 height 2
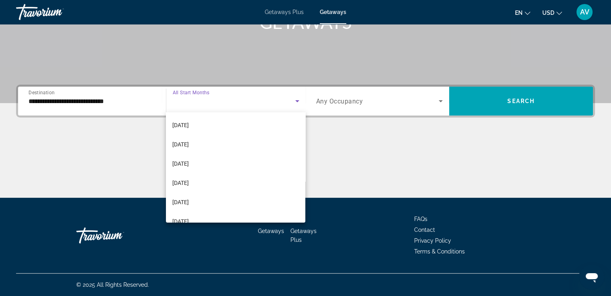
scroll to position [145, 0]
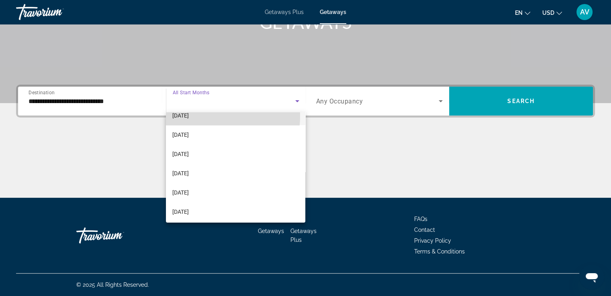
click at [204, 116] on mat-option "[DATE]" at bounding box center [235, 115] width 139 height 19
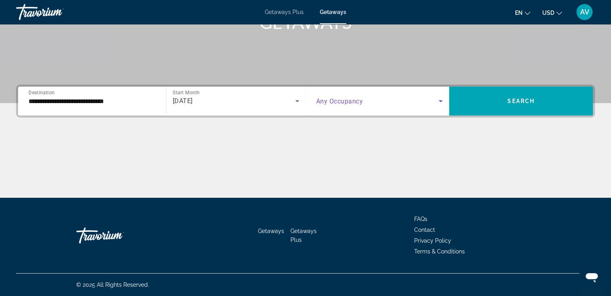
click at [440, 100] on icon "Search widget" at bounding box center [440, 101] width 4 height 2
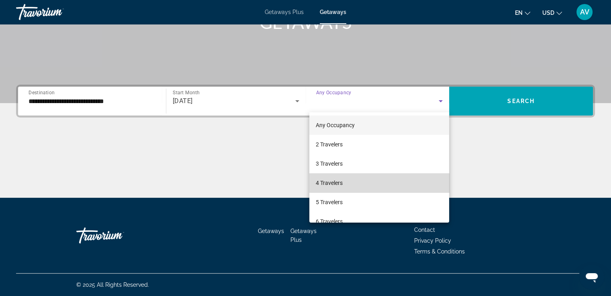
click at [387, 187] on mat-option "4 Travelers" at bounding box center [379, 182] width 140 height 19
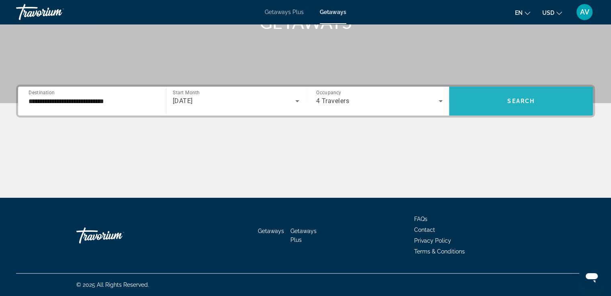
click at [526, 97] on span "Search widget" at bounding box center [521, 101] width 144 height 19
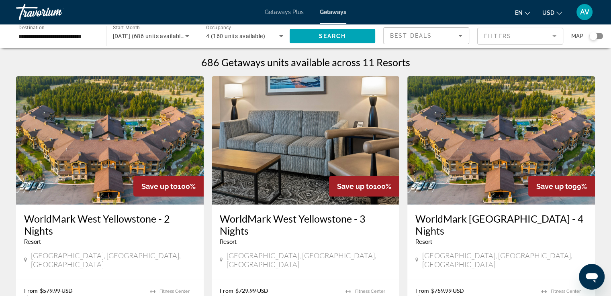
click at [504, 121] on img "Main content" at bounding box center [500, 140] width 187 height 128
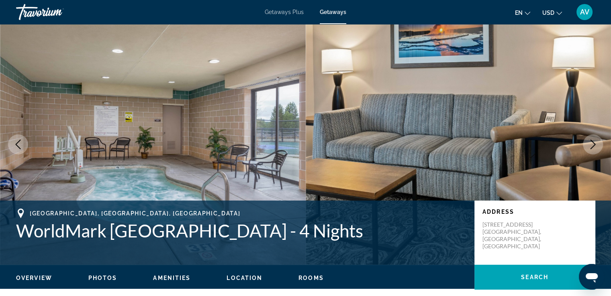
click at [590, 145] on icon "Next image" at bounding box center [593, 145] width 10 height 10
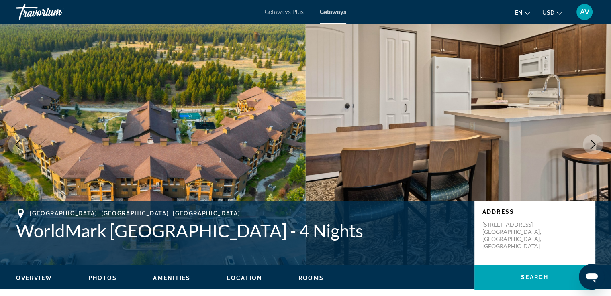
click at [590, 145] on icon "Next image" at bounding box center [593, 145] width 10 height 10
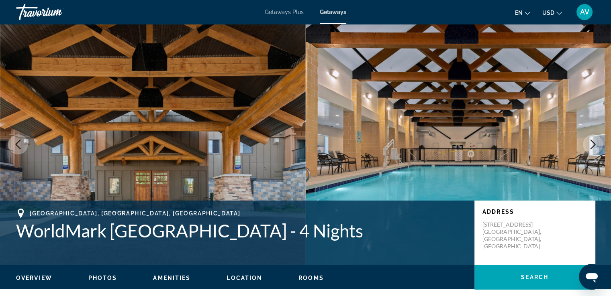
click at [590, 145] on icon "Next image" at bounding box center [593, 145] width 10 height 10
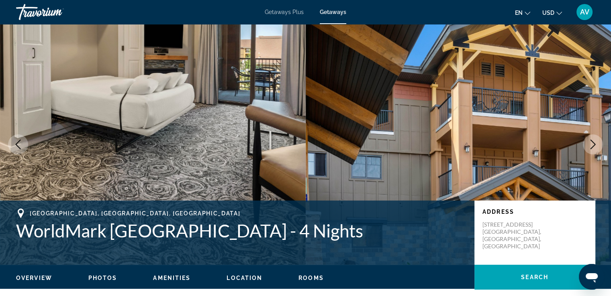
click at [590, 145] on icon "Next image" at bounding box center [593, 145] width 10 height 10
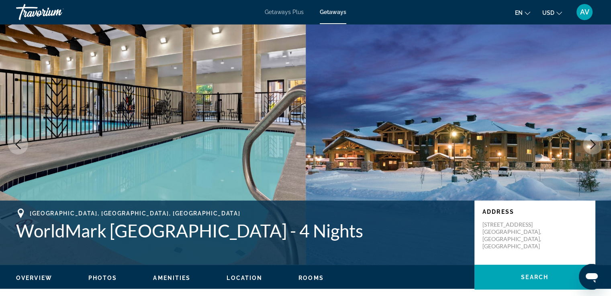
click at [590, 145] on icon "Next image" at bounding box center [593, 145] width 10 height 10
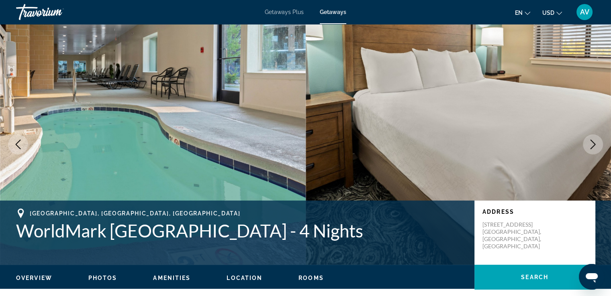
click at [590, 145] on icon "Next image" at bounding box center [593, 145] width 10 height 10
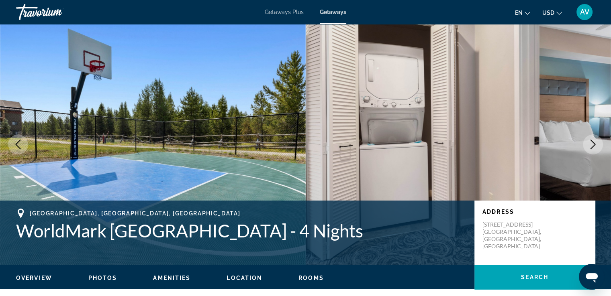
click at [590, 145] on icon "Next image" at bounding box center [593, 145] width 10 height 10
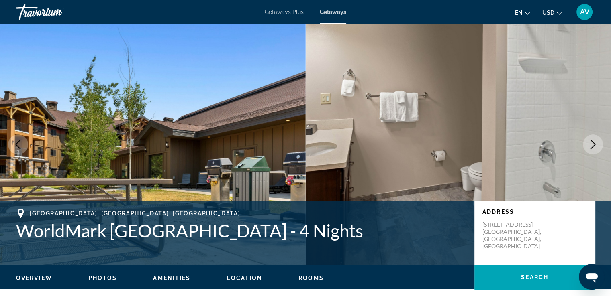
click at [593, 140] on icon "Next image" at bounding box center [593, 145] width 10 height 10
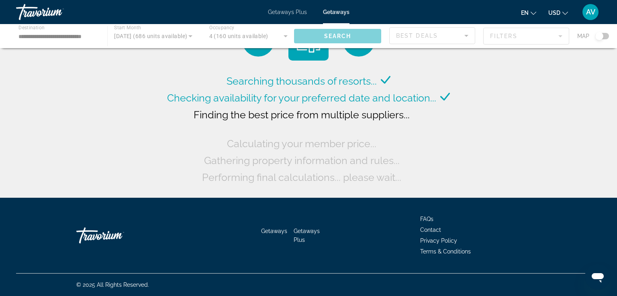
click at [283, 14] on span "Getaways Plus" at bounding box center [287, 12] width 39 height 6
